Goal: Transaction & Acquisition: Purchase product/service

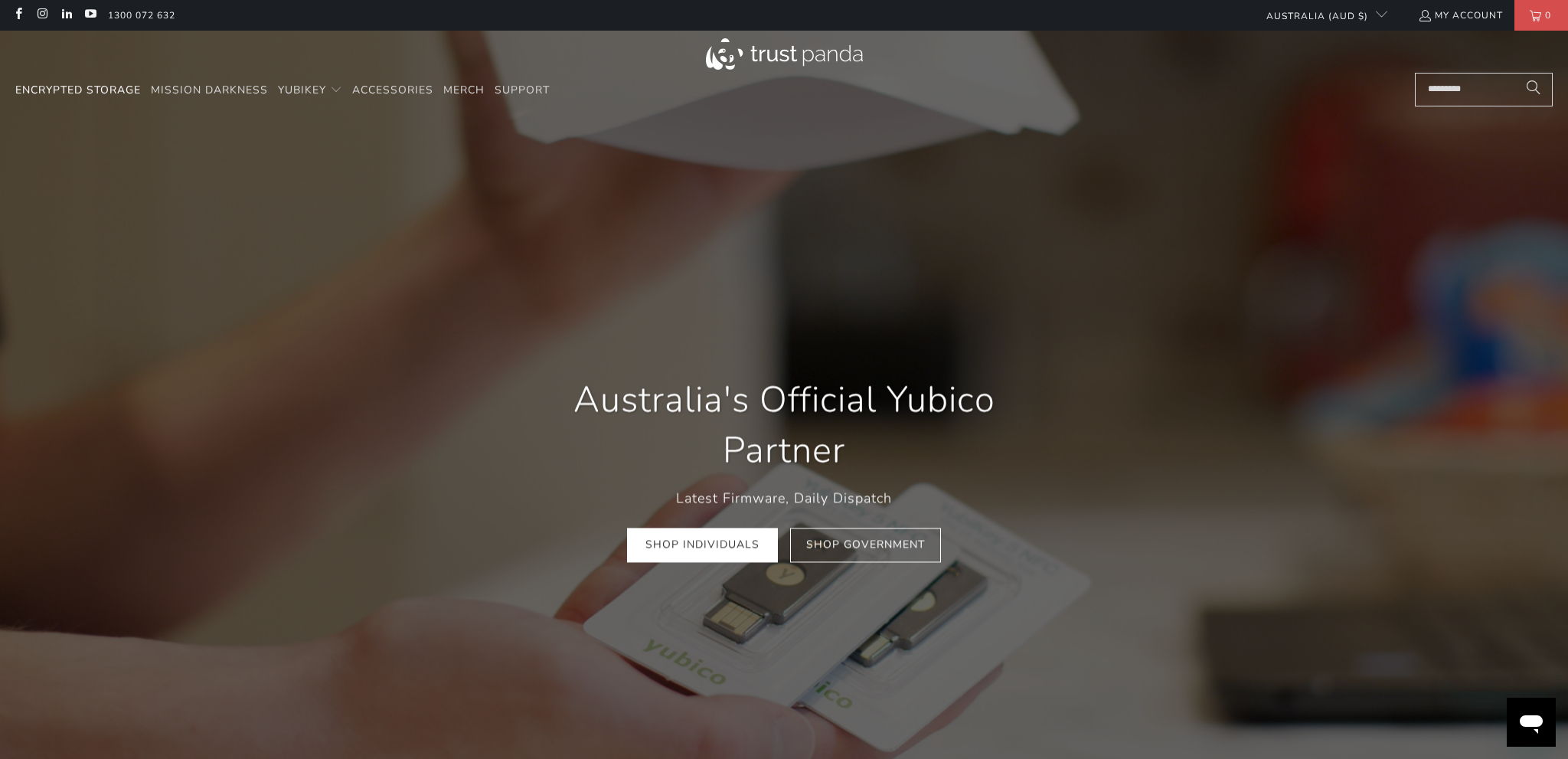
click at [124, 98] on link "Encrypted Storage" at bounding box center [79, 90] width 126 height 36
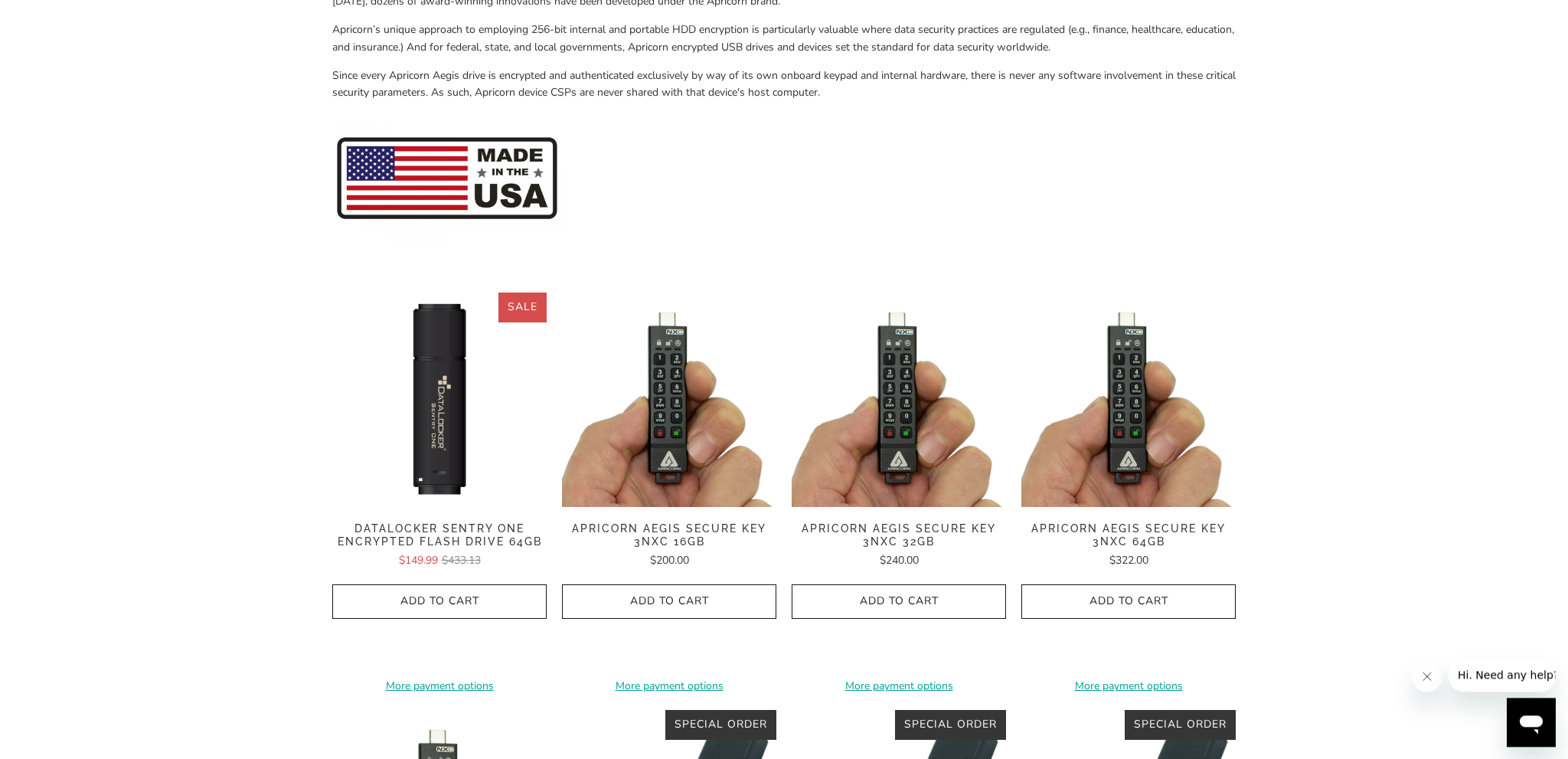
scroll to position [79, 0]
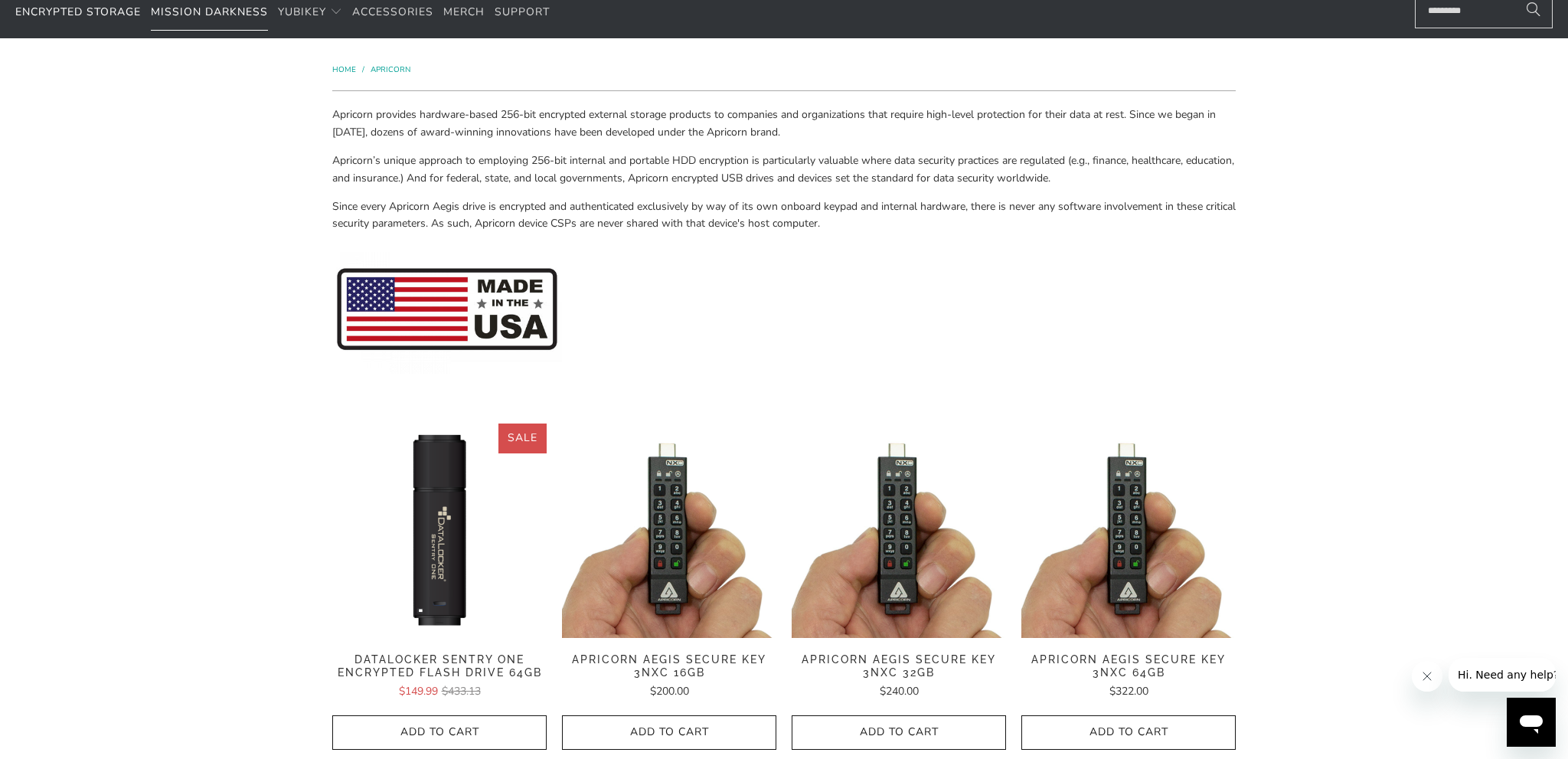
click at [239, 14] on span "Mission Darkness" at bounding box center [209, 12] width 117 height 15
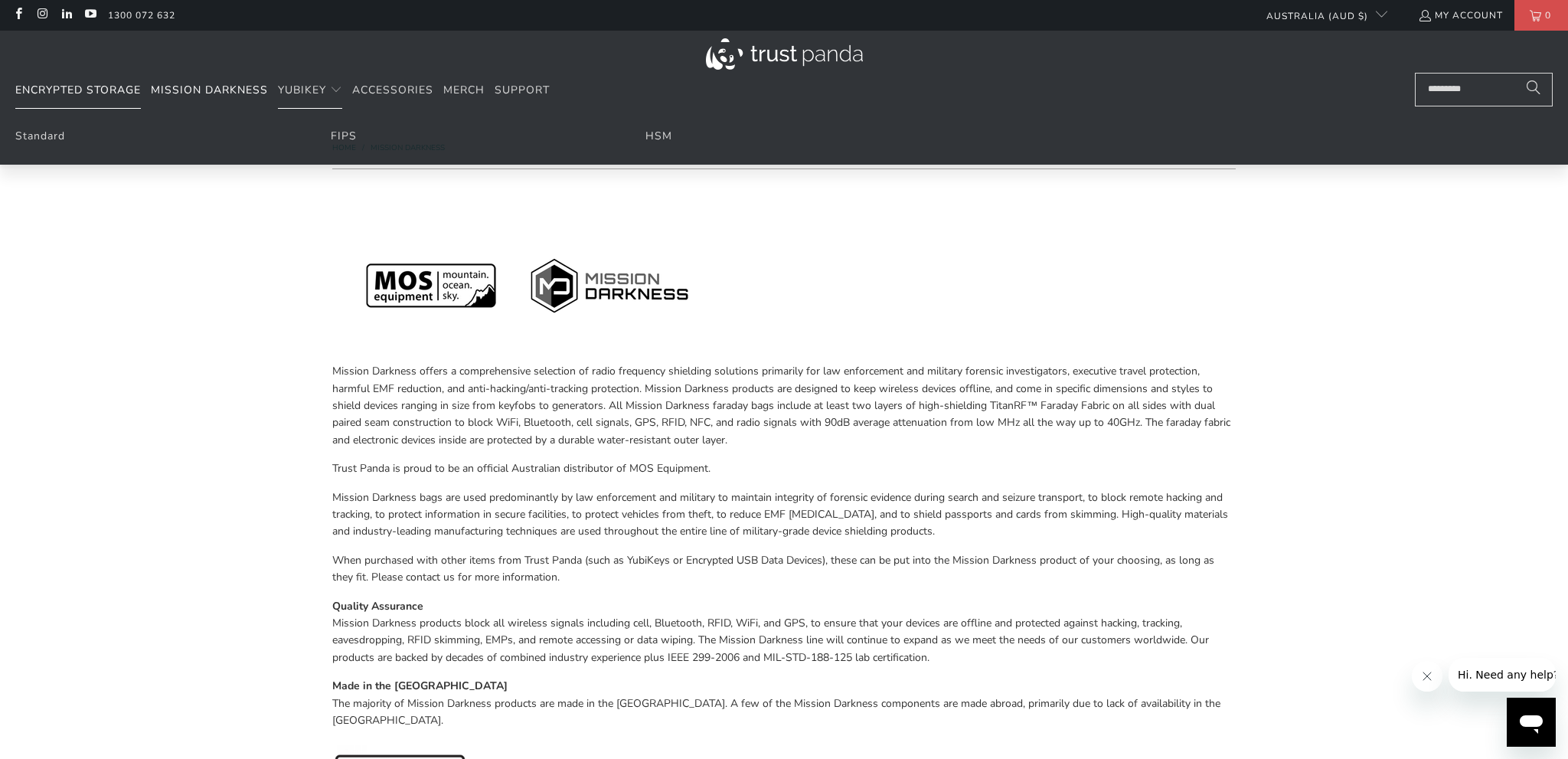
click at [60, 85] on span "Encrypted Storage" at bounding box center [79, 89] width 126 height 15
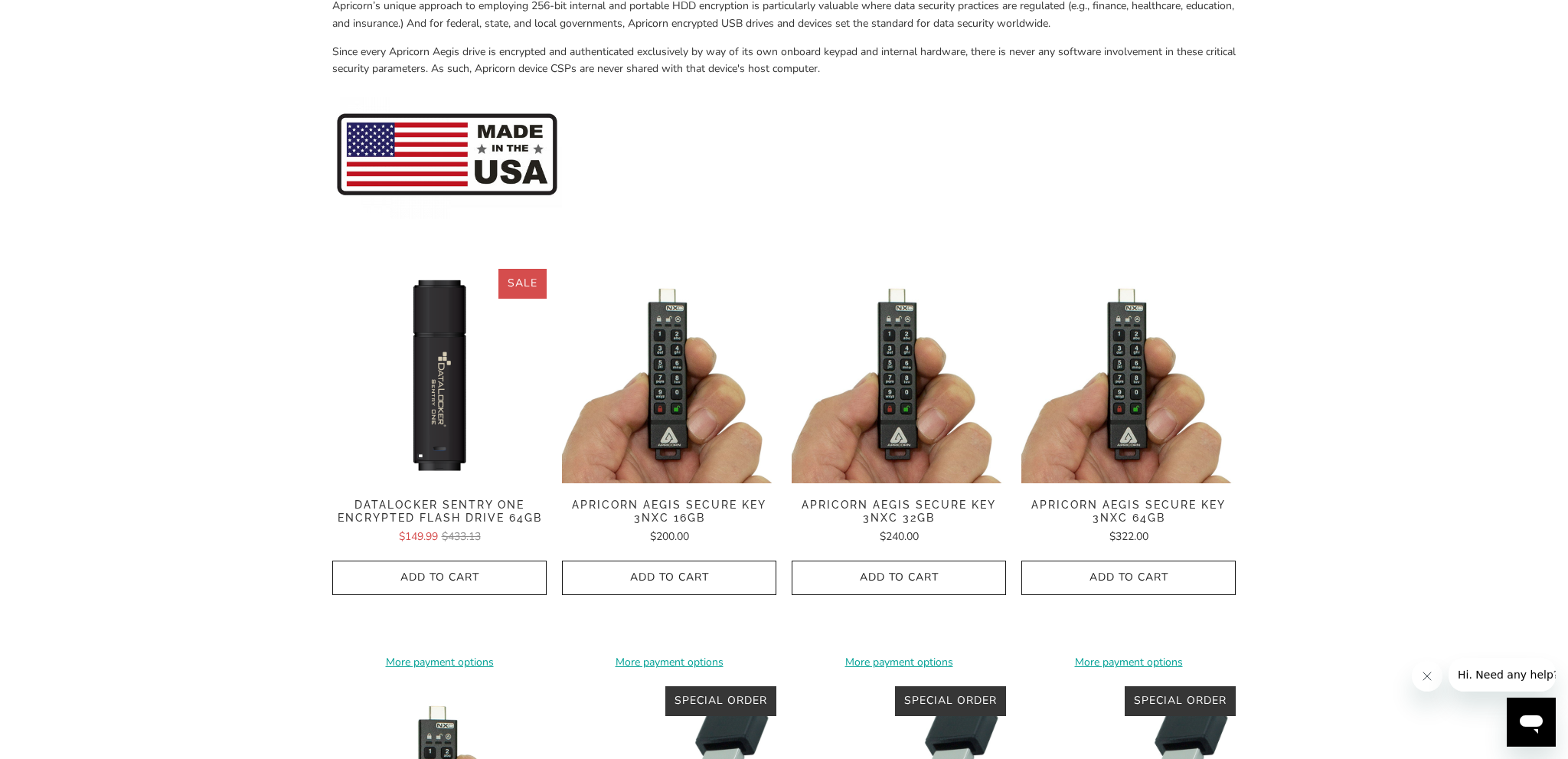
scroll to position [235, 0]
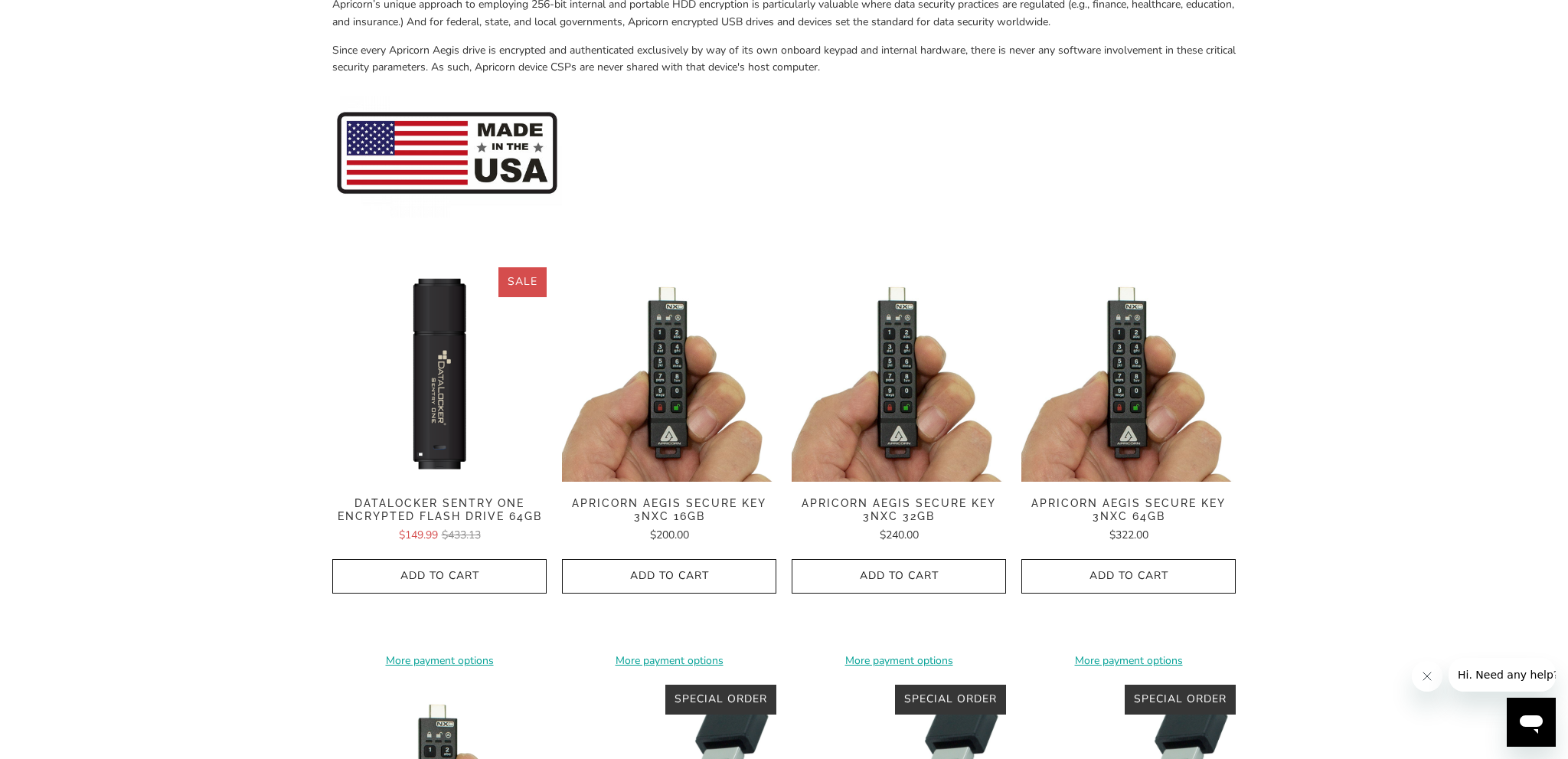
click at [687, 381] on img at bounding box center [670, 374] width 214 height 214
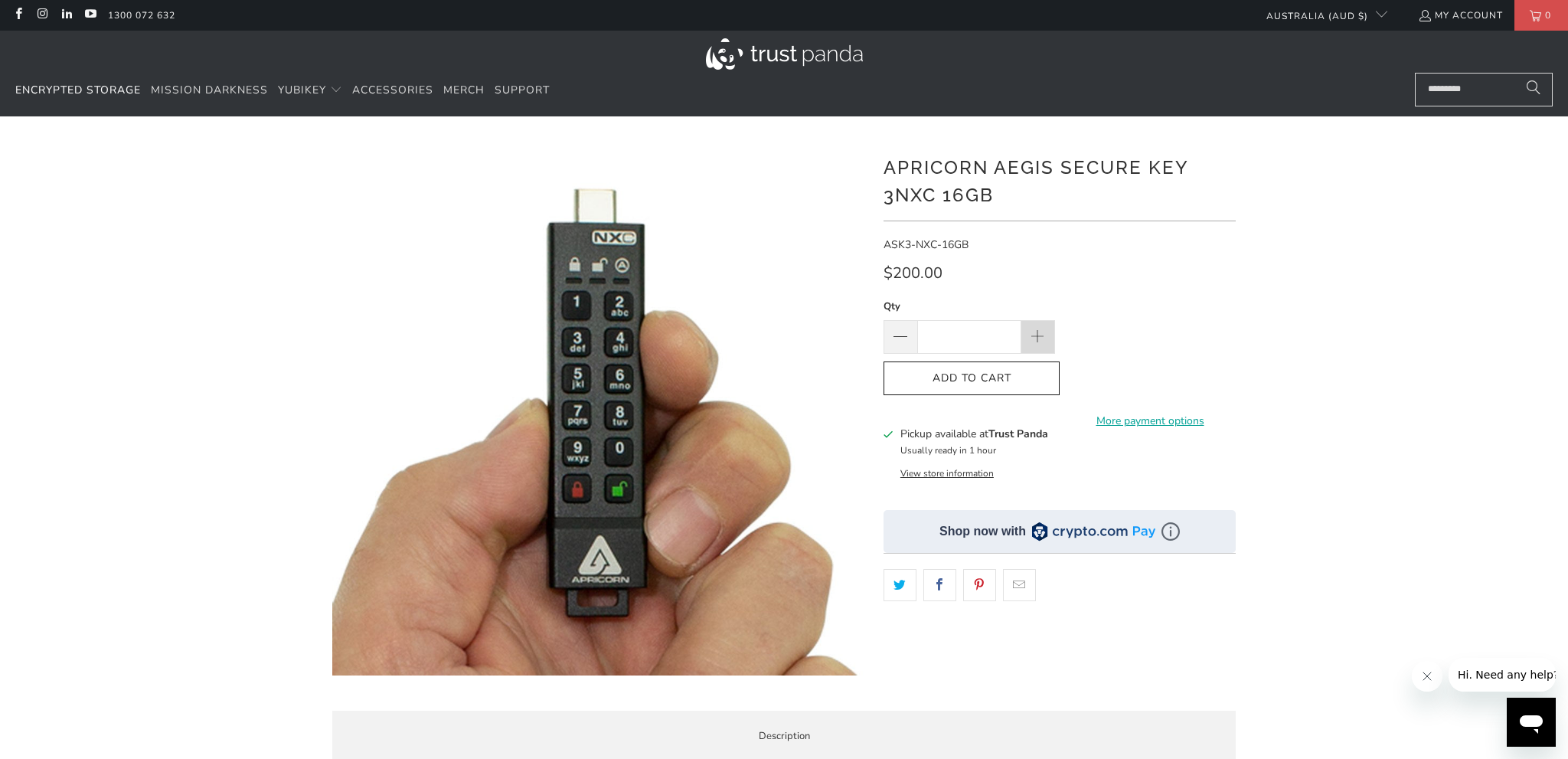
click at [1053, 342] on span at bounding box center [1039, 337] width 33 height 33
type input "*"
click at [1023, 381] on span "Add to Cart" at bounding box center [972, 378] width 144 height 13
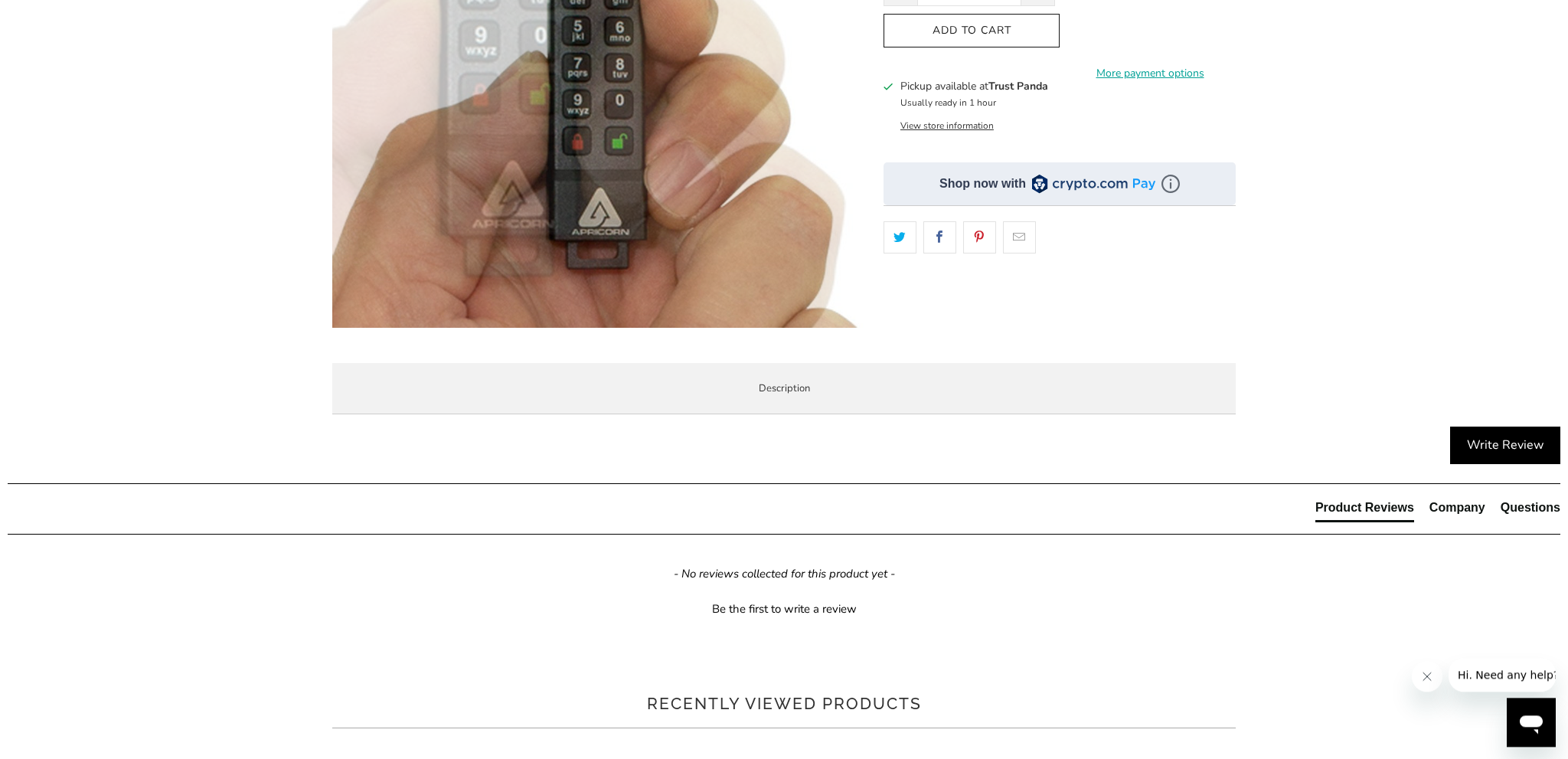
scroll to position [391, 0]
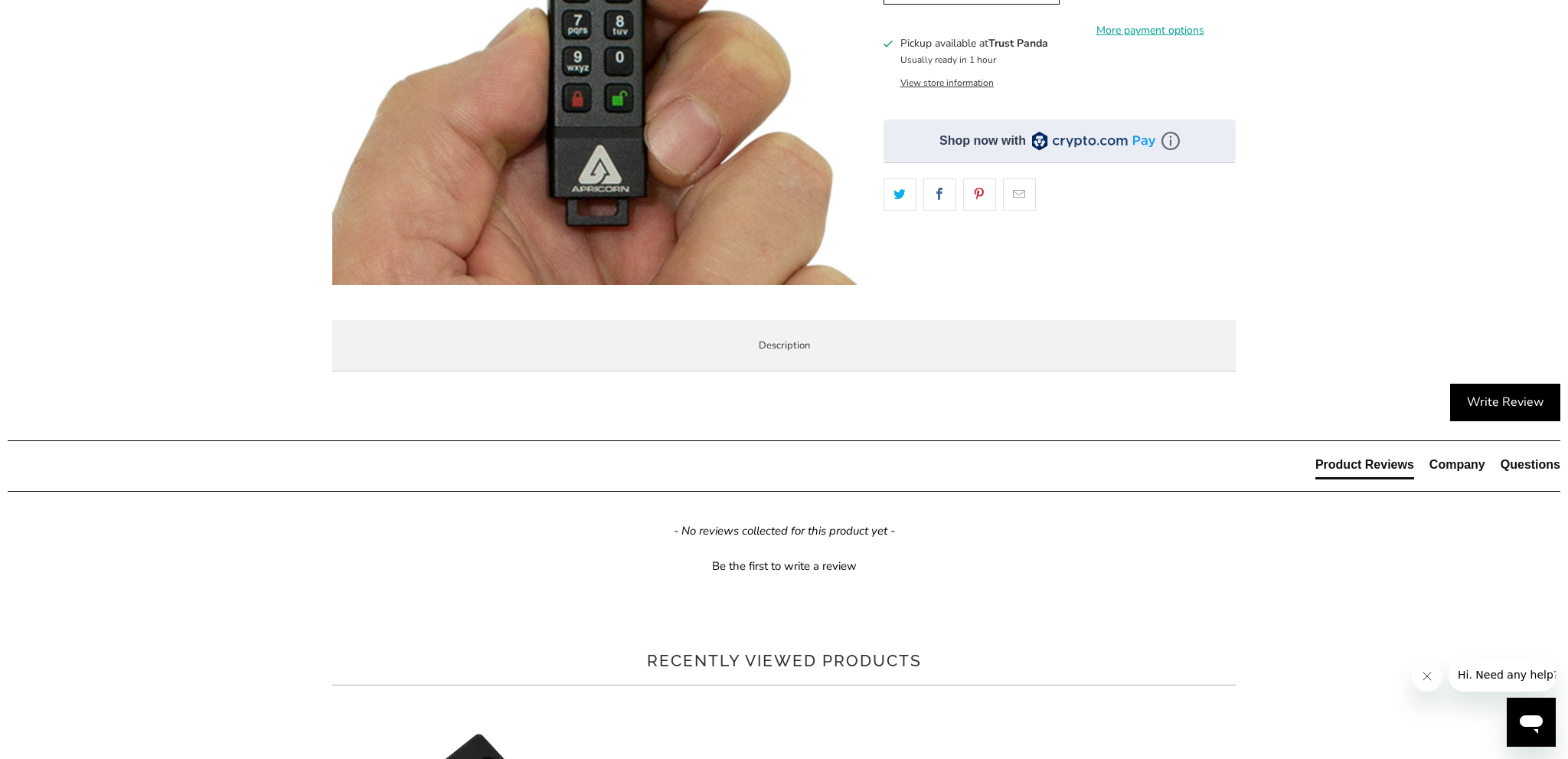
click at [0, 0] on li "Specifications" at bounding box center [0, 0] width 0 height 0
click at [0, 0] on span "Enterprise and Government" at bounding box center [0, 0] width 0 height 0
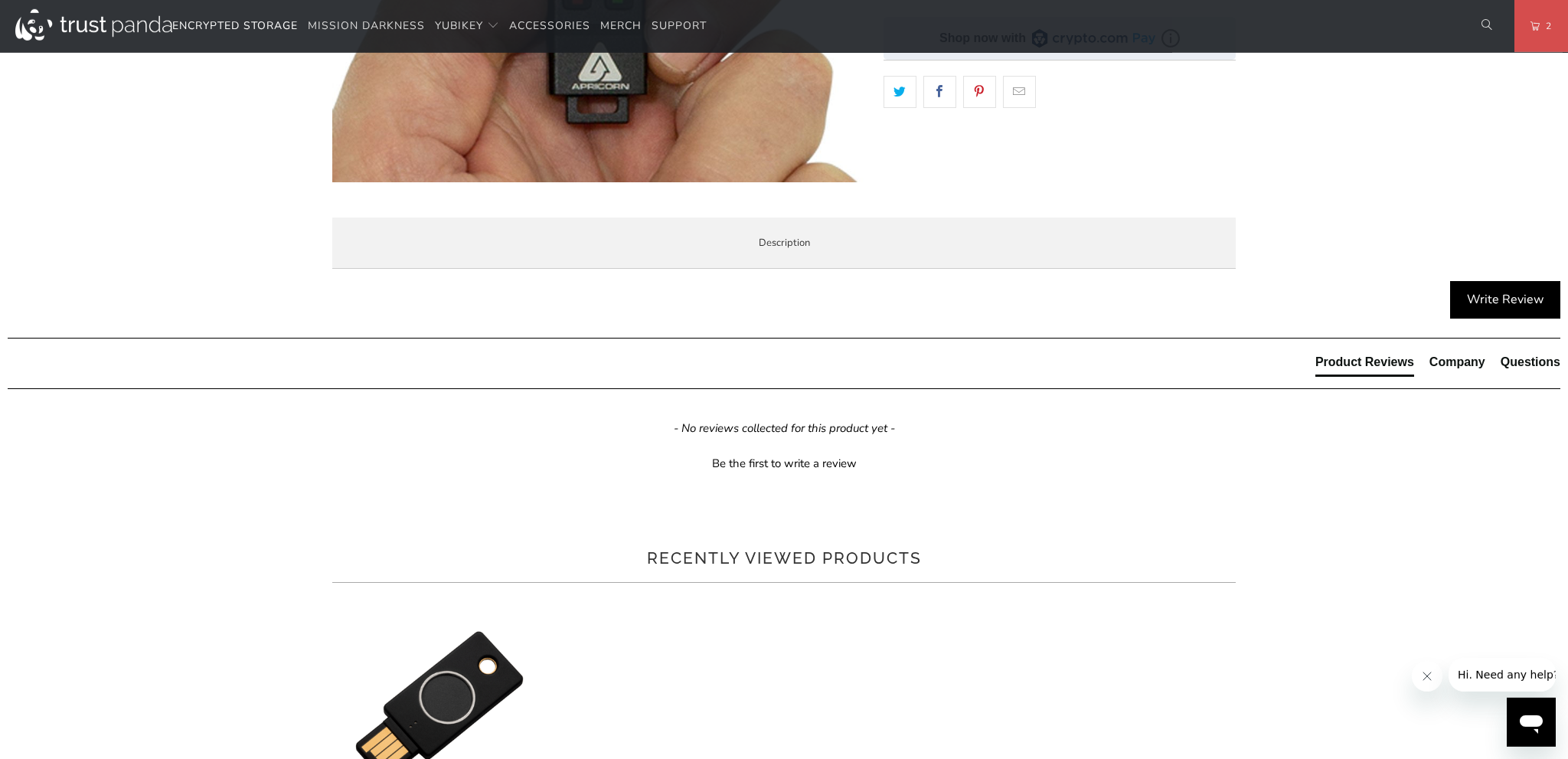
scroll to position [468, 0]
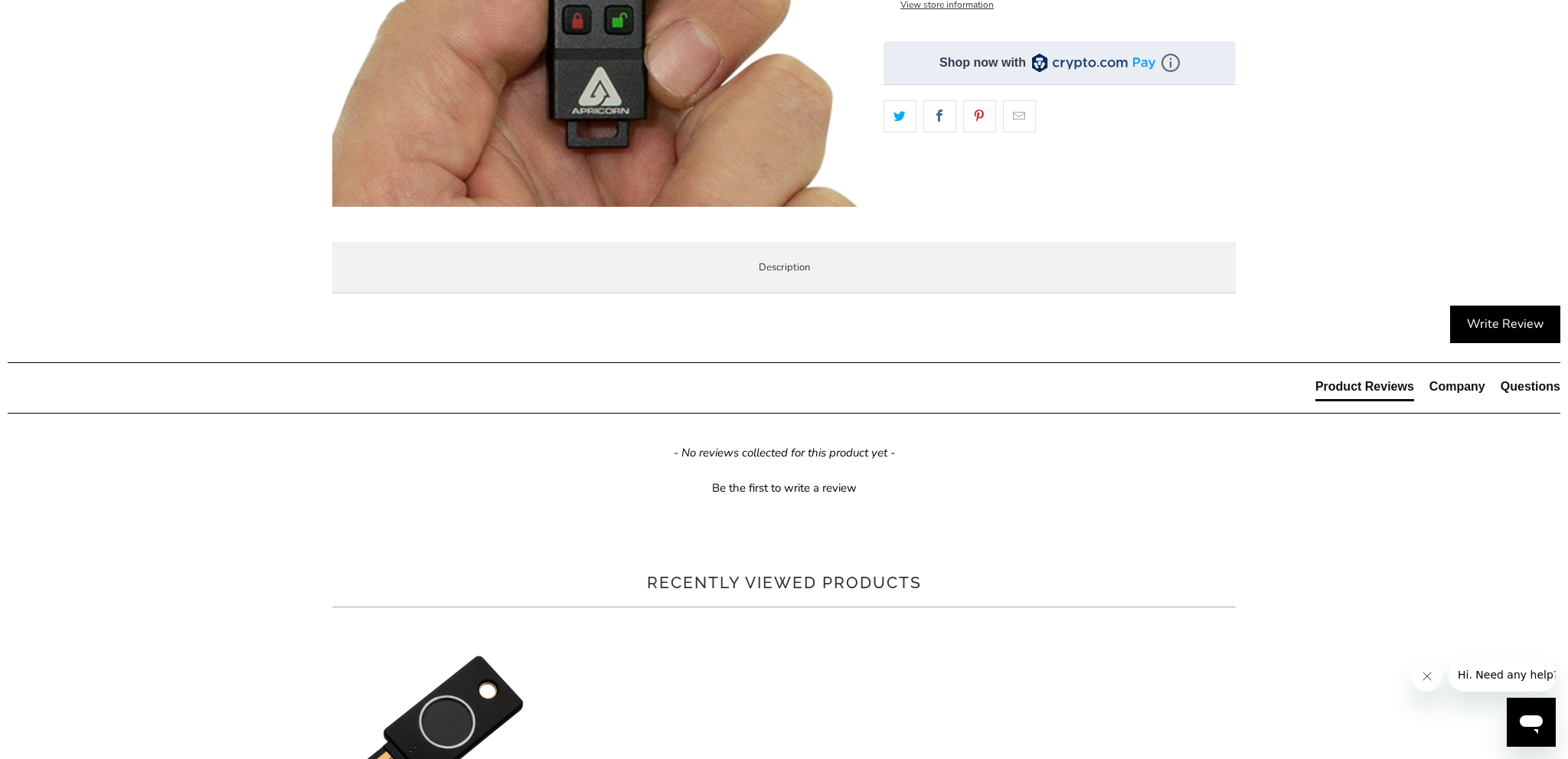
click at [0, 0] on span "Local Service & Support" at bounding box center [0, 0] width 0 height 0
click at [0, 0] on li "Specifications" at bounding box center [0, 0] width 0 height 0
click at [0, 0] on span "Local Service & Support" at bounding box center [0, 0] width 0 height 0
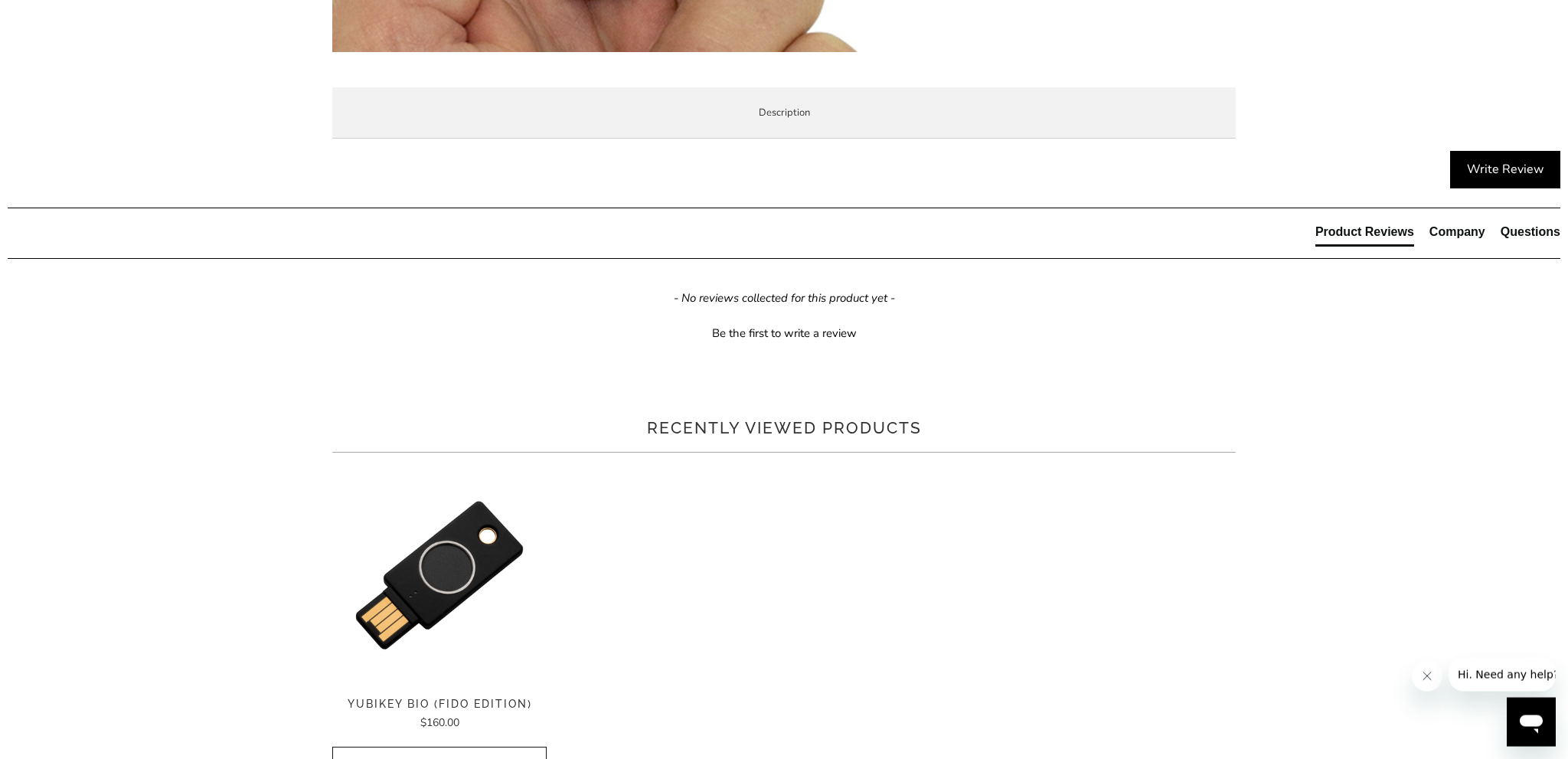
scroll to position [624, 0]
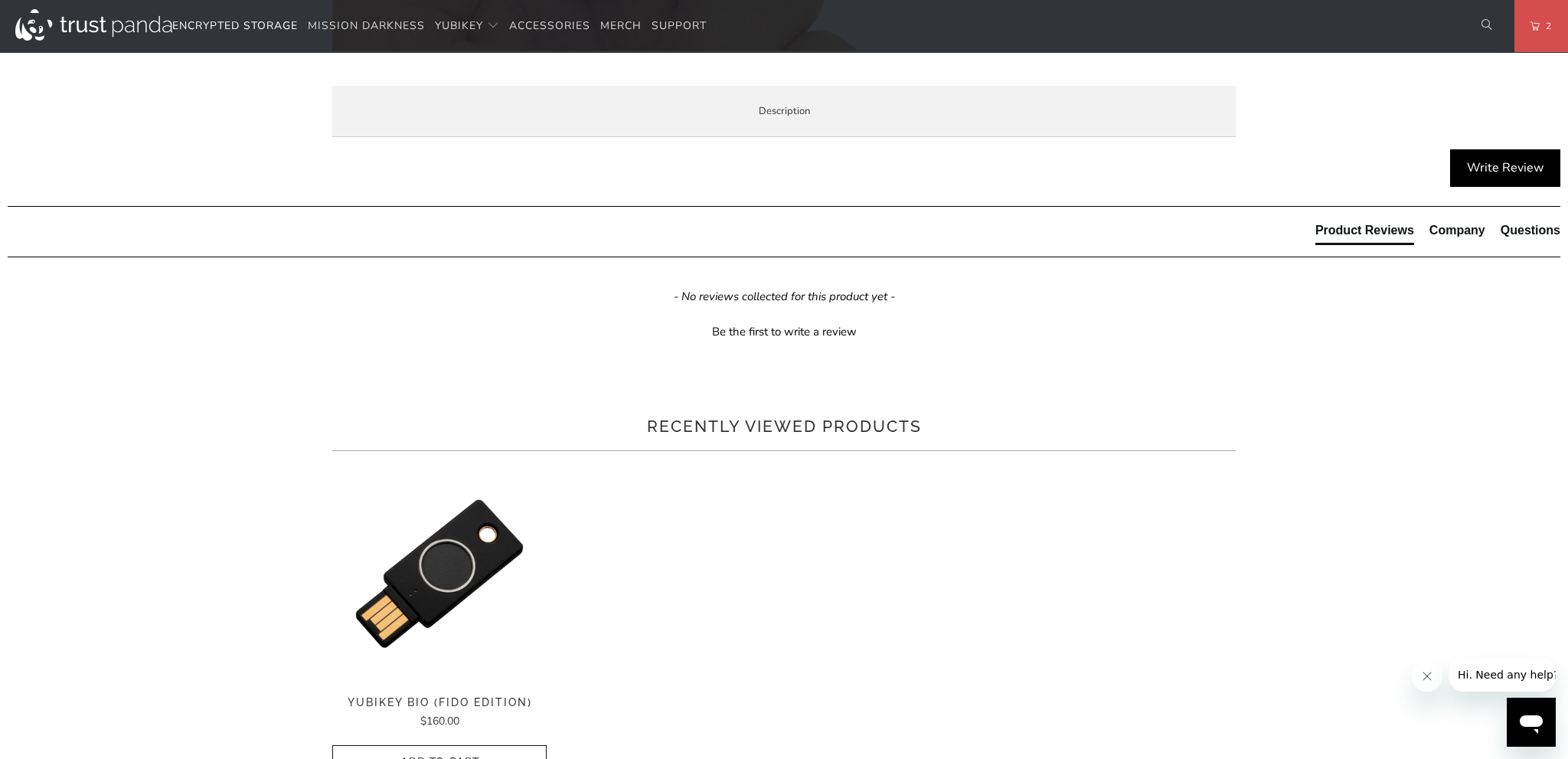
click at [0, 0] on span "Aegis Secure 3NXC Quick Start Guide" at bounding box center [0, 0] width 0 height 0
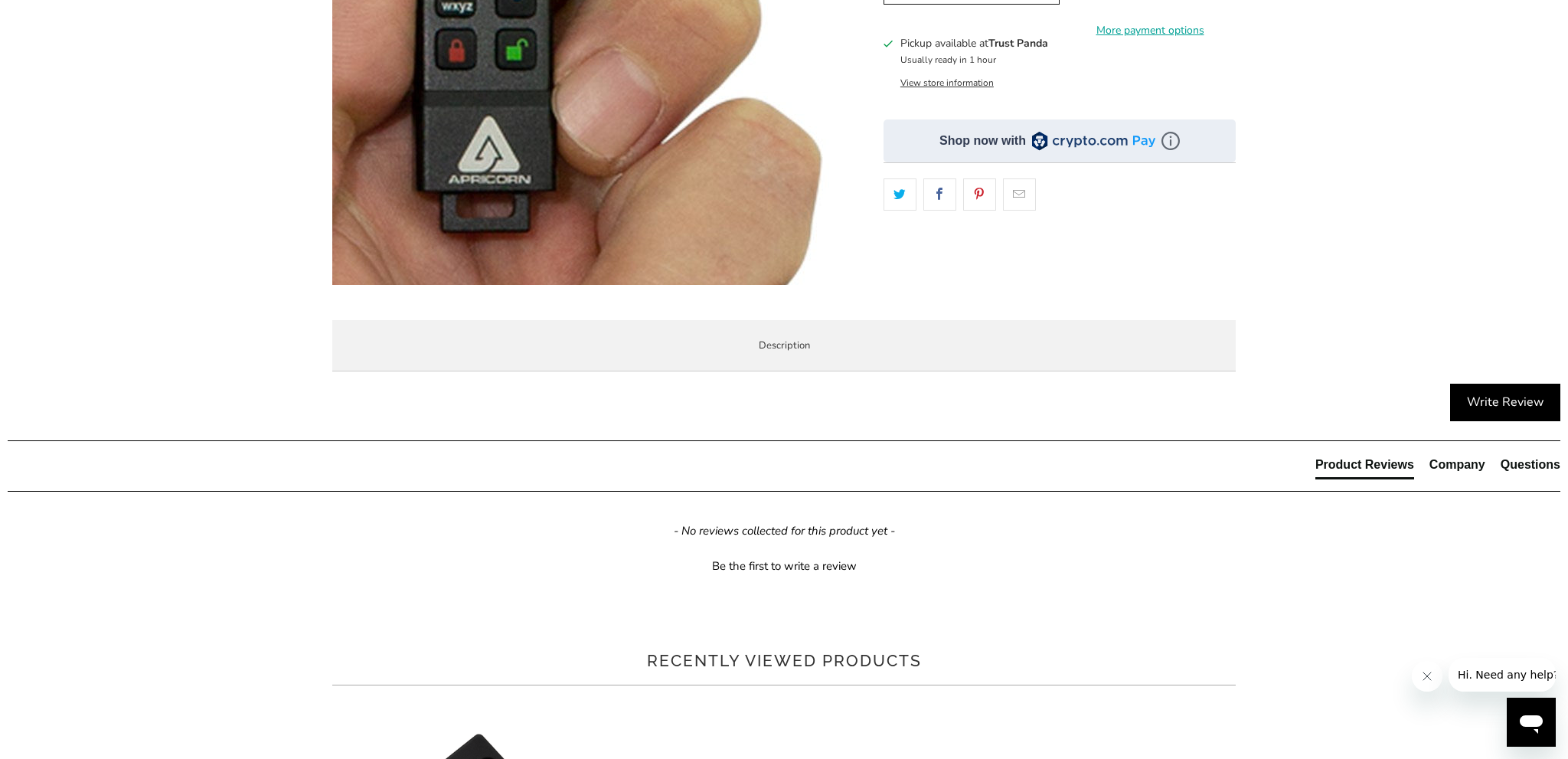
scroll to position [0, 0]
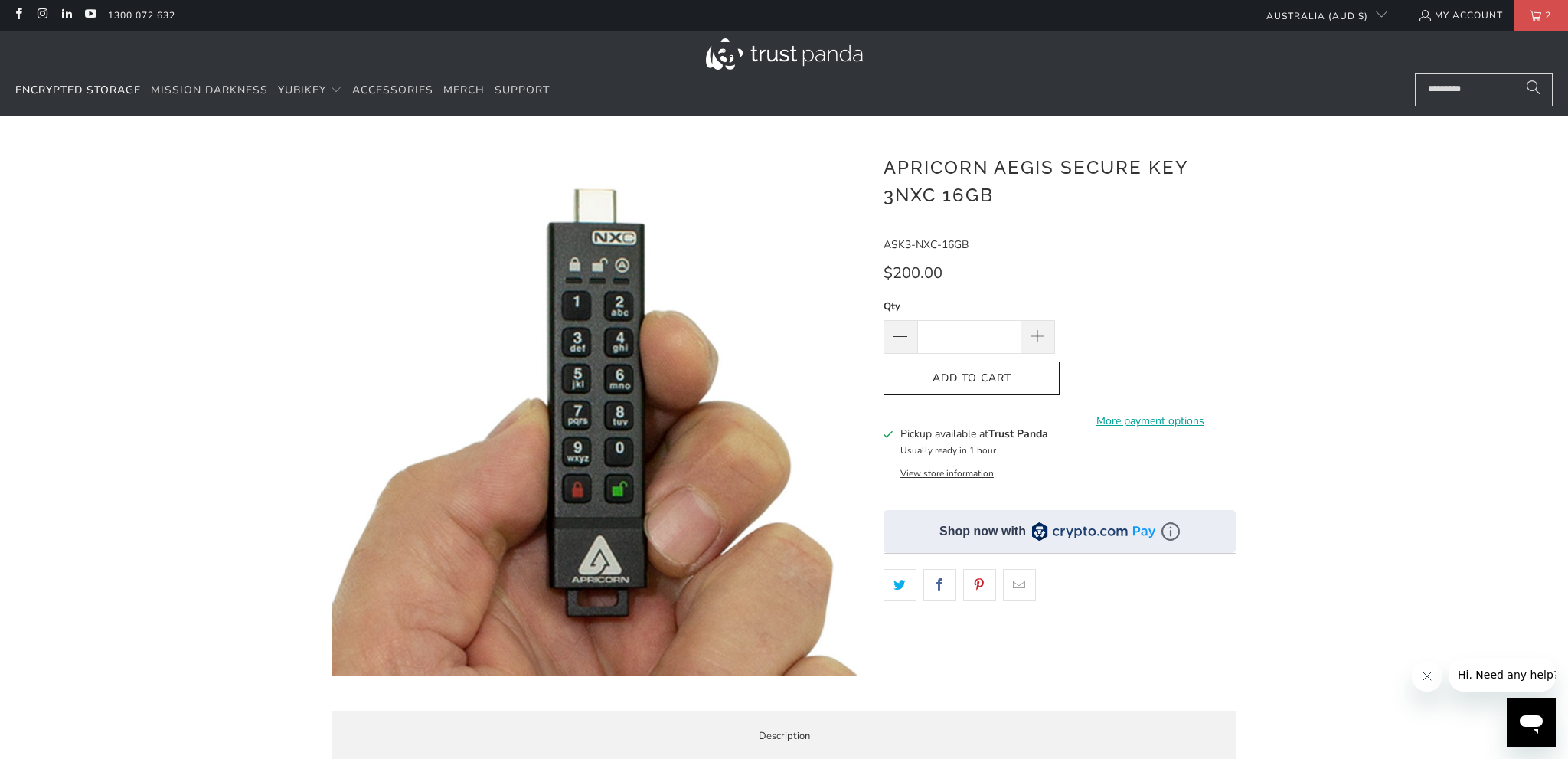
drag, startPoint x: 1005, startPoint y: 375, endPoint x: 1412, endPoint y: 162, distance: 459.4
click at [1398, 225] on div "Apricorn Aegis Secure Key 3NXC 16GB ASK3-NXC-16GB $200.00" at bounding box center [784, 457] width 1568 height 635
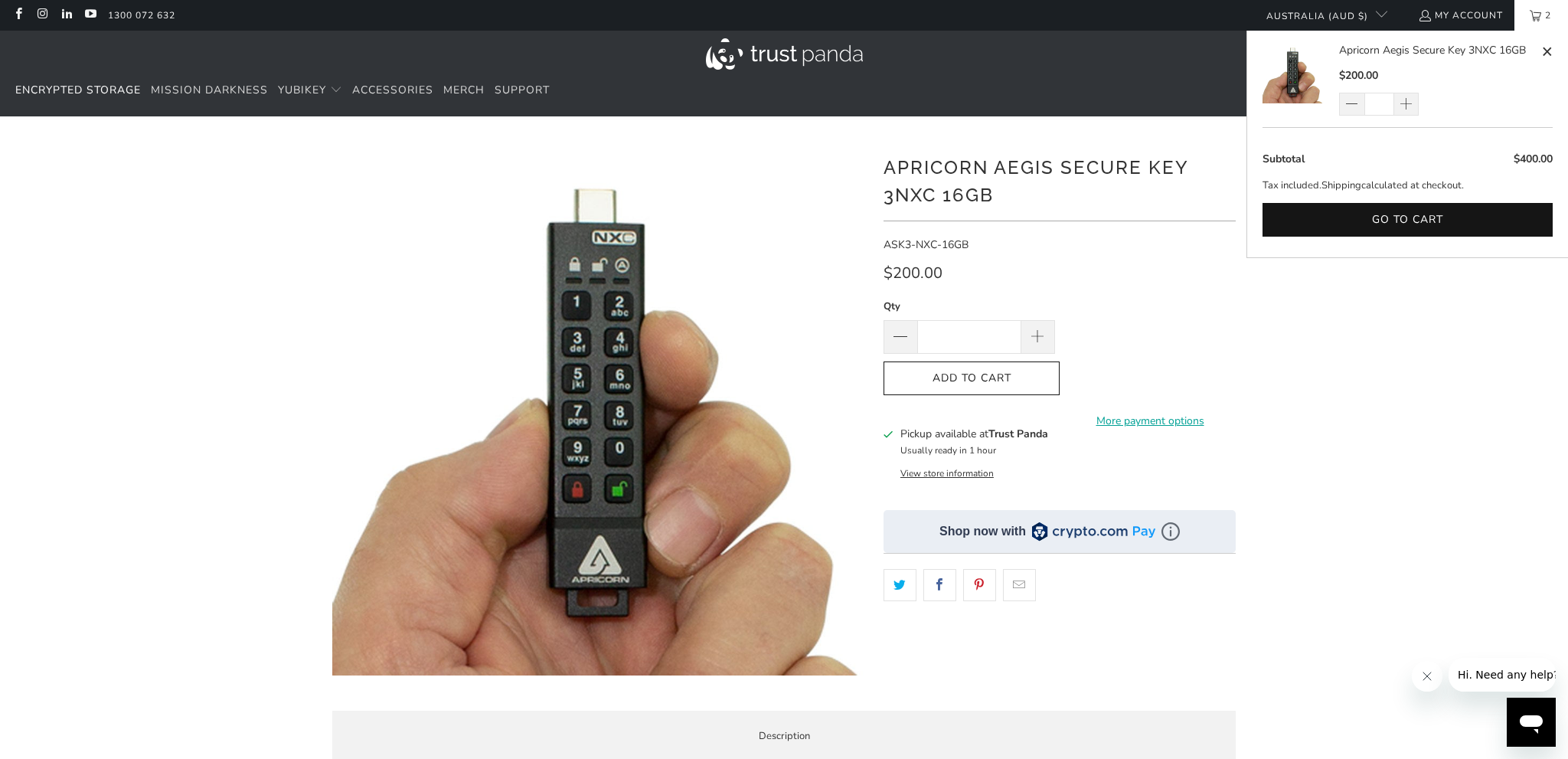
click at [1518, 29] on link "2" at bounding box center [1541, 15] width 54 height 30
